Goal: Communication & Community: Answer question/provide support

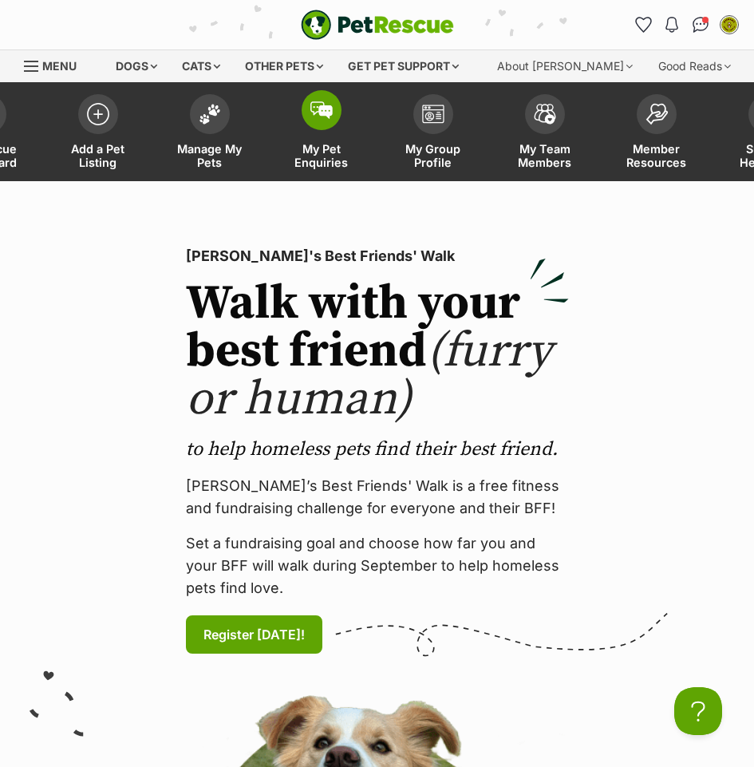
click at [305, 124] on link "My Pet Enquiries" at bounding box center [322, 133] width 112 height 95
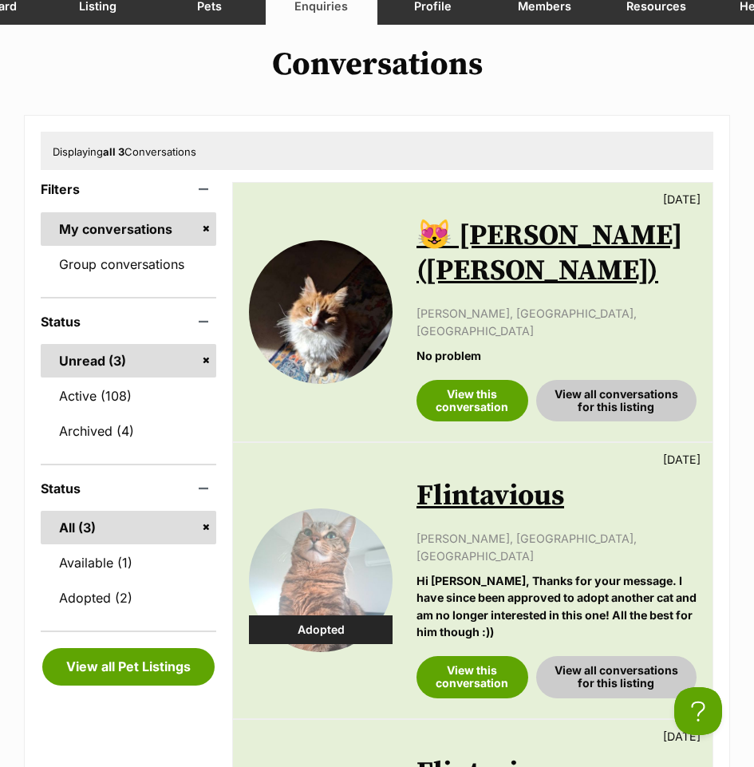
scroll to position [160, 0]
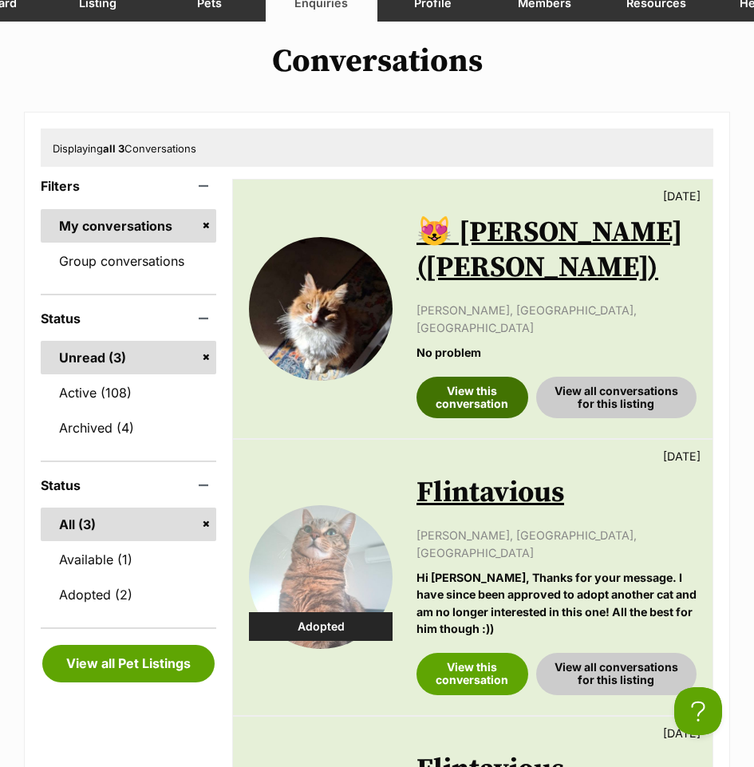
click at [443, 377] on link "View this conversation" at bounding box center [473, 398] width 112 height 42
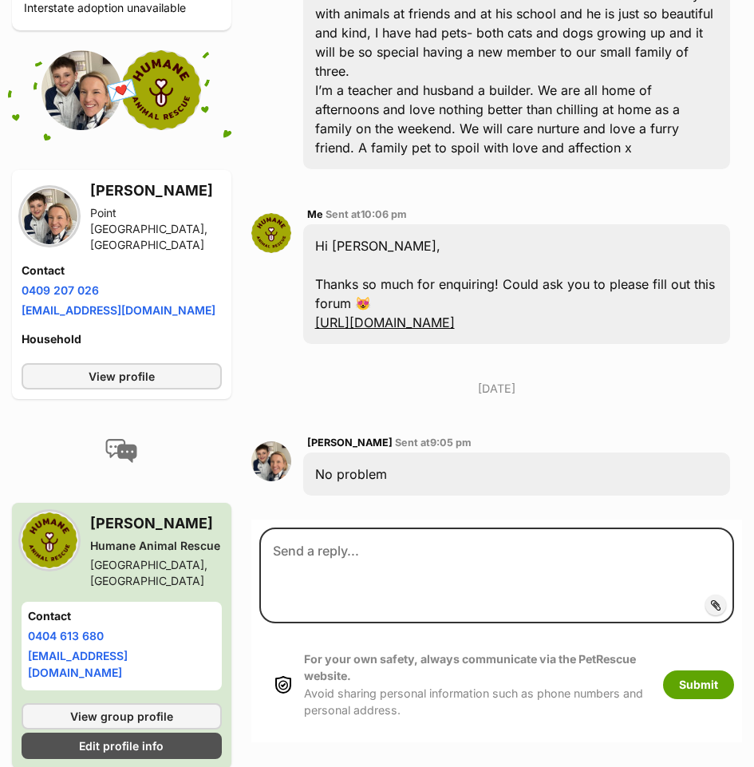
scroll to position [611, 0]
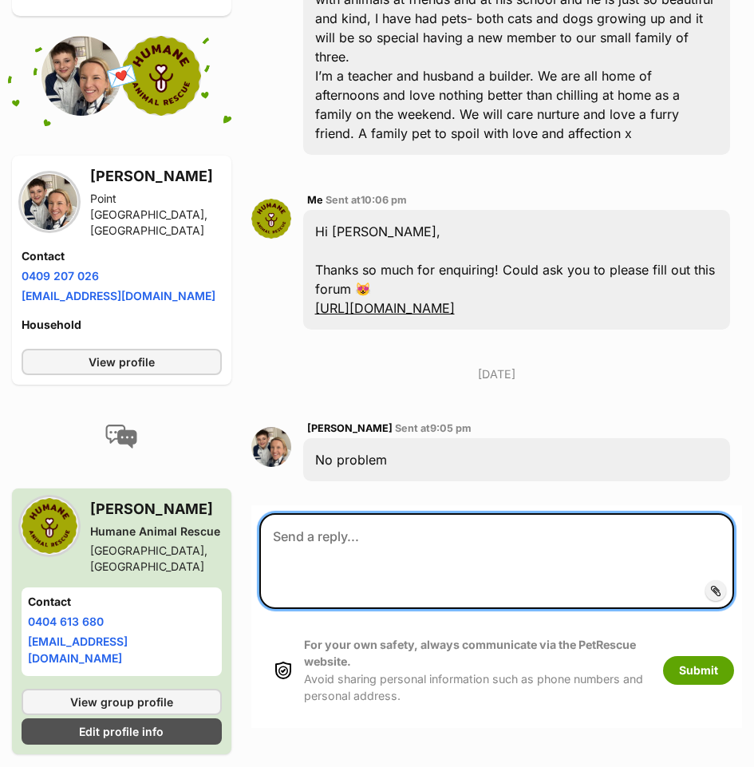
click at [336, 513] on textarea at bounding box center [497, 561] width 476 height 96
type textarea "Thanks! Let me know if you do and if you have any questions :)"
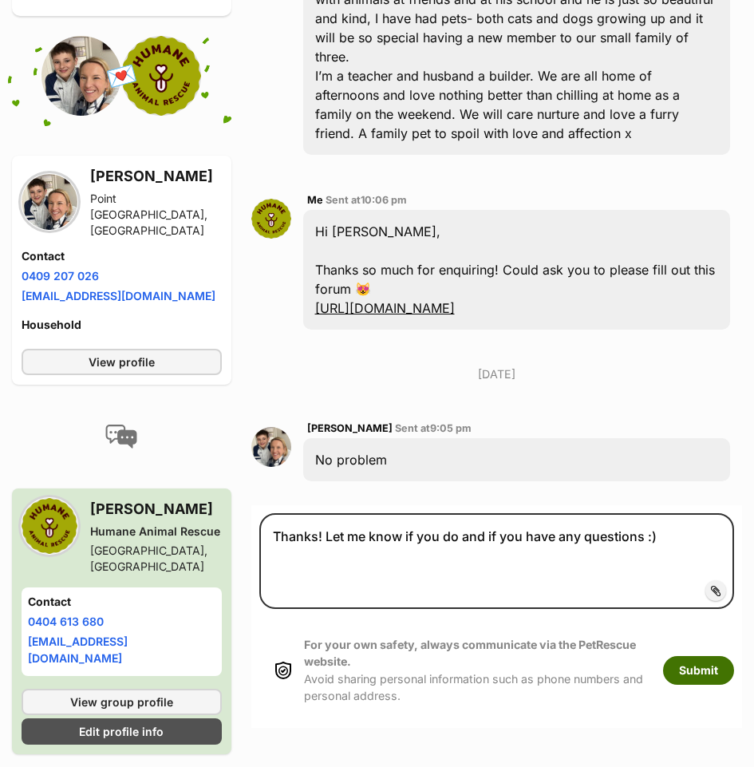
drag, startPoint x: 699, startPoint y: 610, endPoint x: 687, endPoint y: 594, distance: 20.0
click at [699, 656] on button "Submit" at bounding box center [698, 670] width 71 height 29
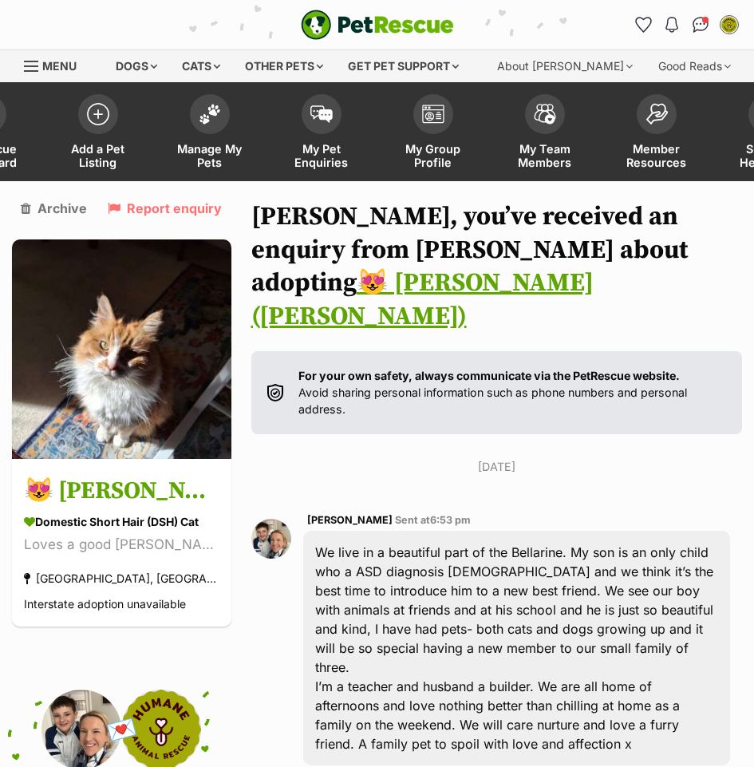
scroll to position [646, 0]
